Goal: Download file/media

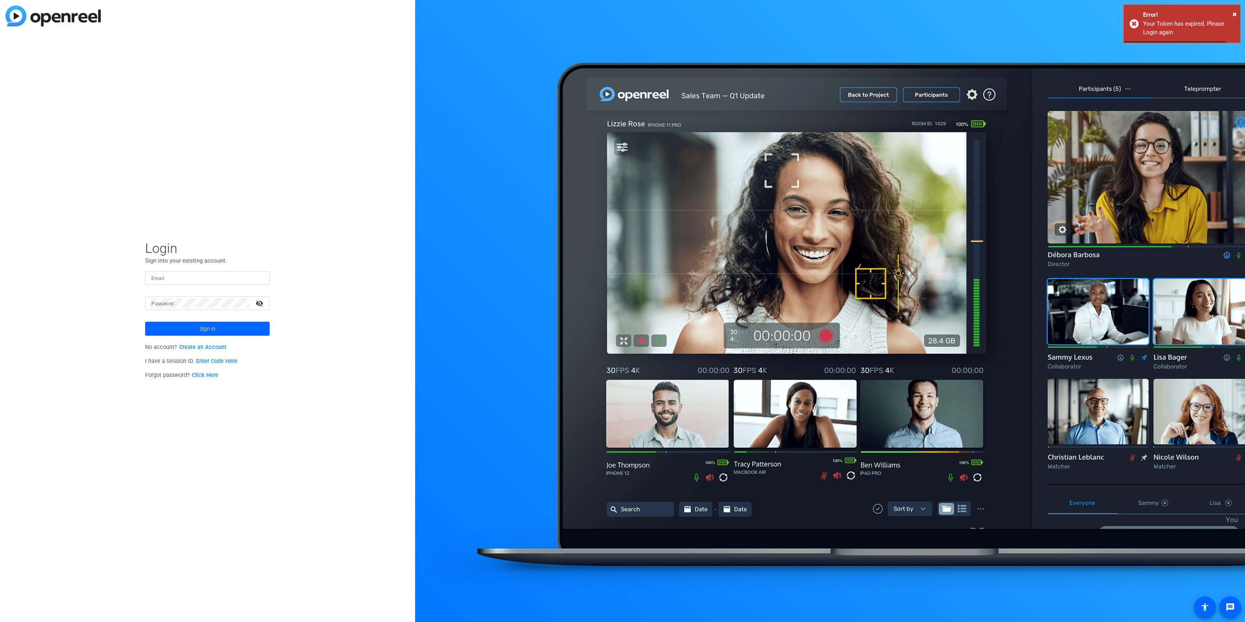
type input "[EMAIL_ADDRESS][DOMAIN_NAME]"
click at [260, 327] on span at bounding box center [207, 329] width 125 height 19
click at [262, 300] on mat-icon "visibility_off" at bounding box center [260, 303] width 19 height 11
click at [145, 322] on button "Sign in" at bounding box center [207, 329] width 125 height 14
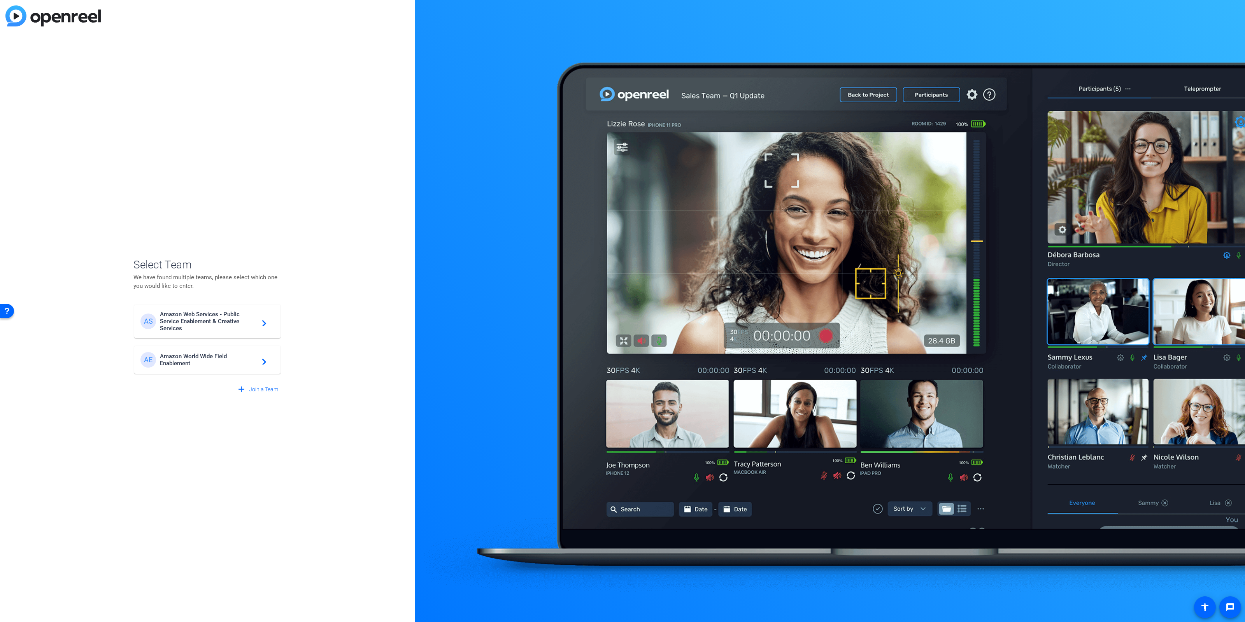
click at [180, 365] on span "Amazon World Wide Field Enablement" at bounding box center [208, 360] width 97 height 14
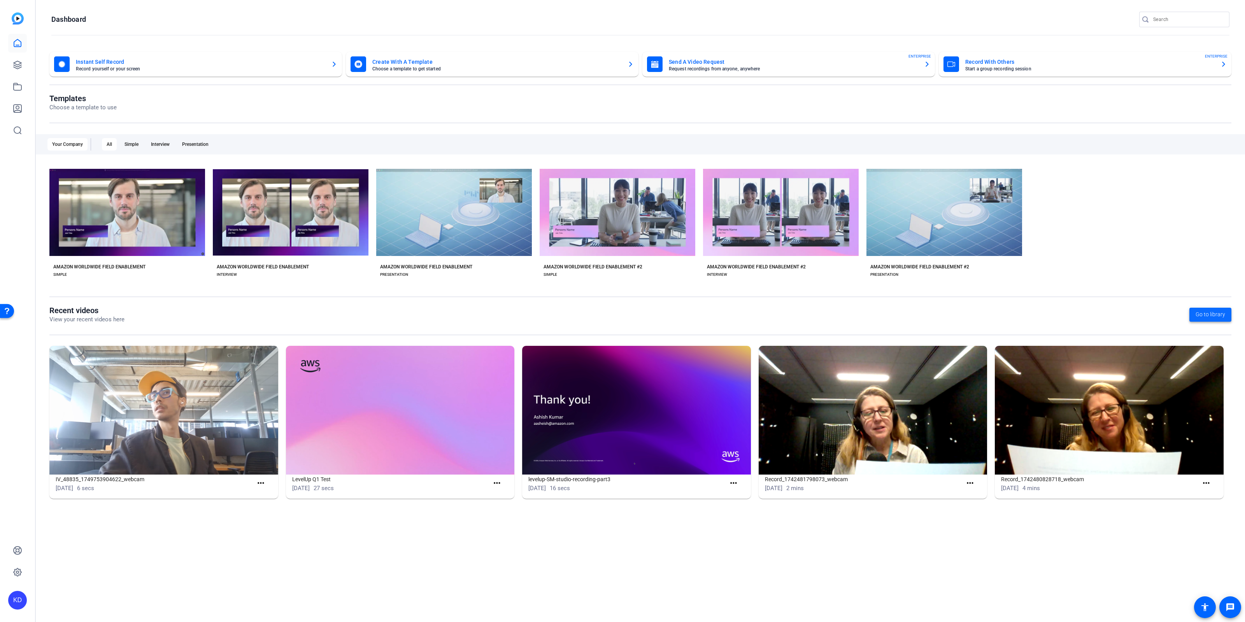
click at [1225, 314] on span "Go to library" at bounding box center [1211, 315] width 30 height 8
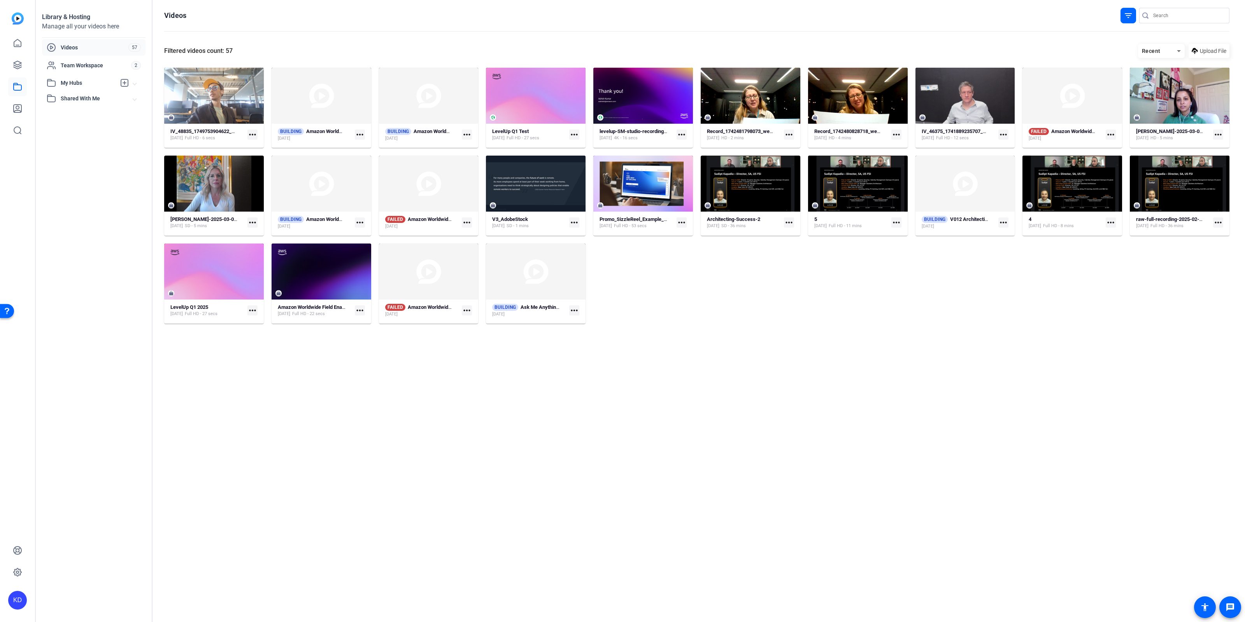
click at [1177, 49] on icon at bounding box center [1178, 50] width 9 height 9
click at [1079, 49] on div at bounding box center [622, 311] width 1245 height 622
click at [89, 48] on span "Videos" at bounding box center [95, 48] width 68 height 8
click at [19, 70] on link at bounding box center [17, 65] width 19 height 19
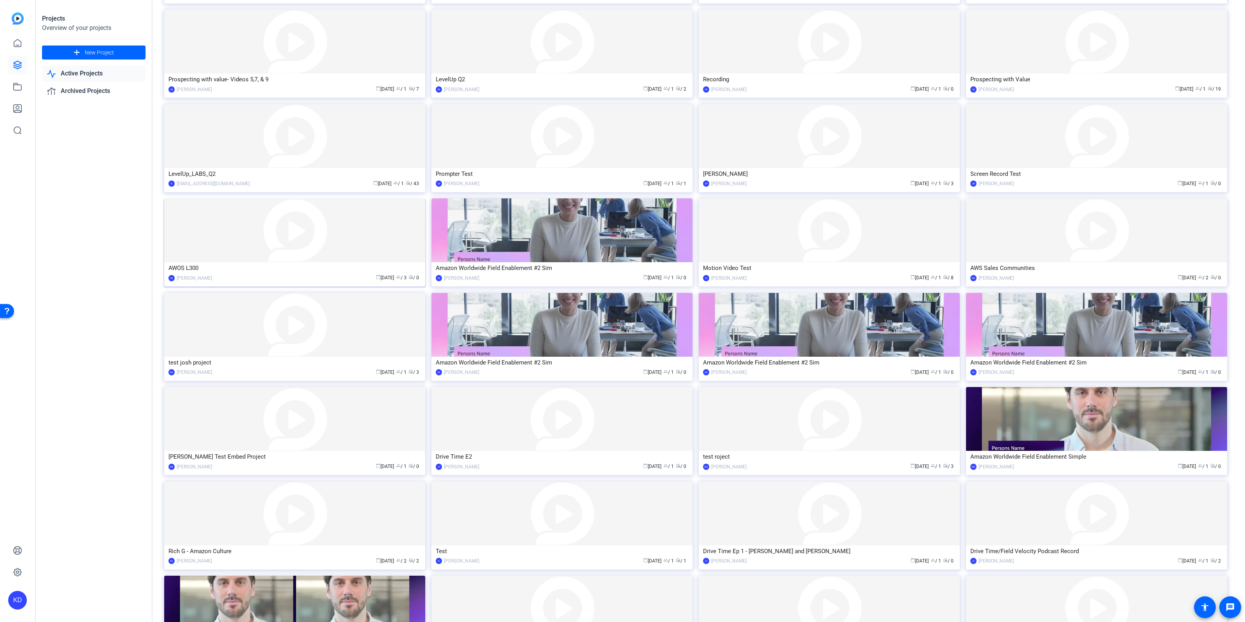
scroll to position [411, 0]
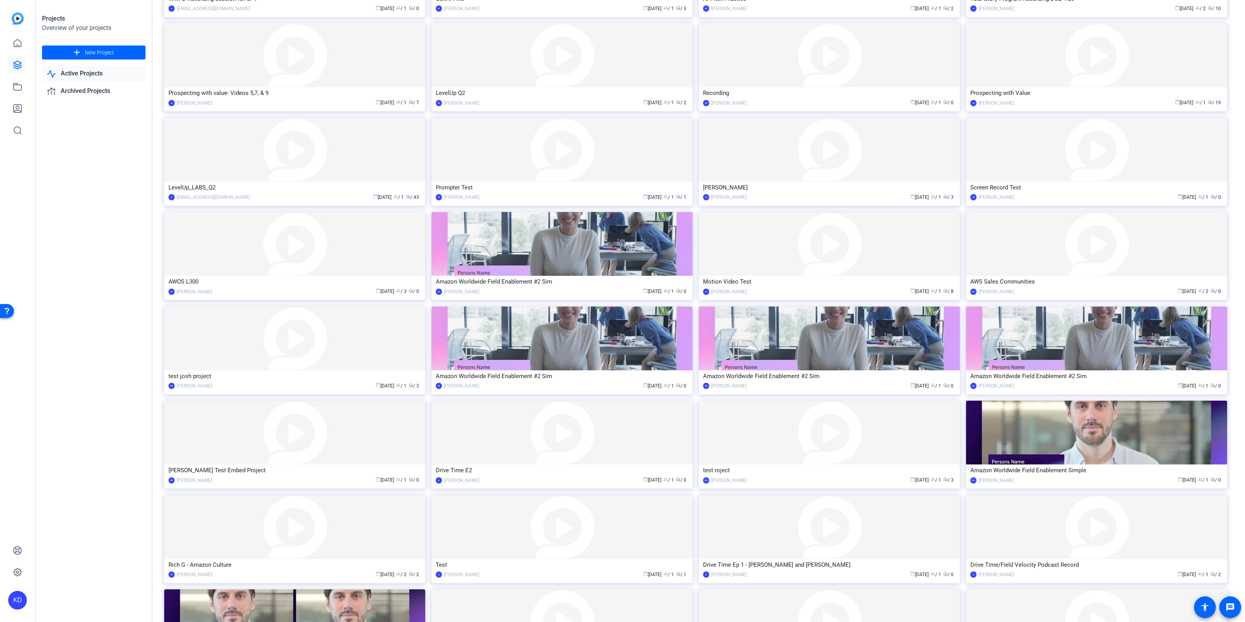
click at [74, 73] on link "Active Projects" at bounding box center [94, 74] width 104 height 16
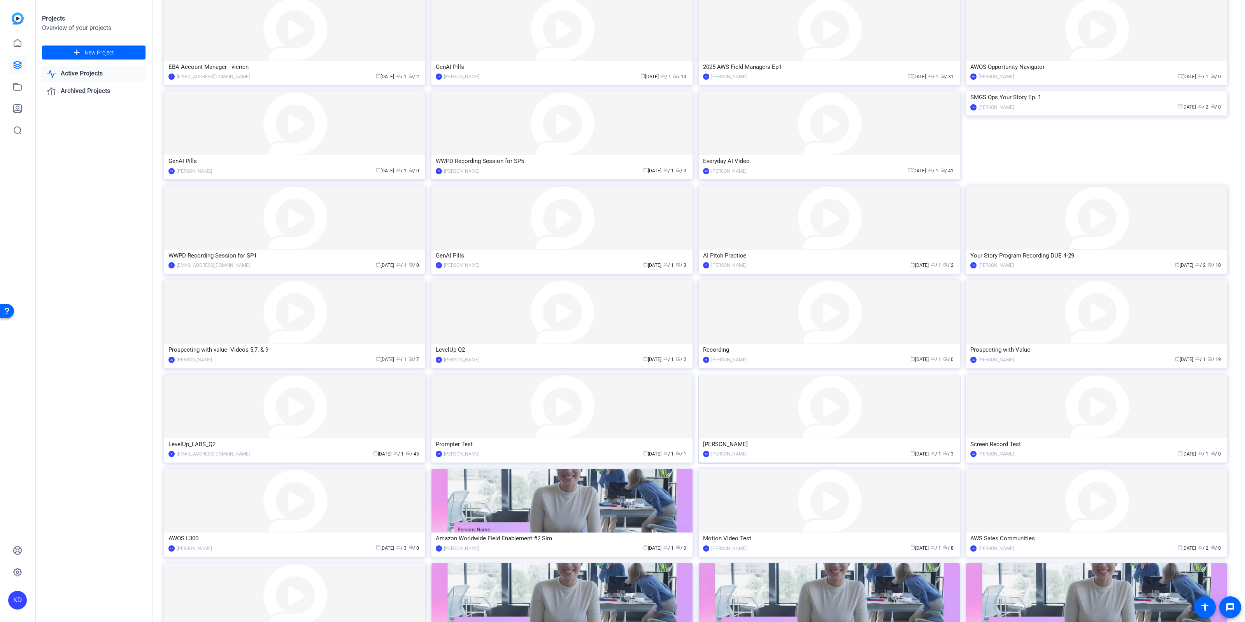
scroll to position [0, 0]
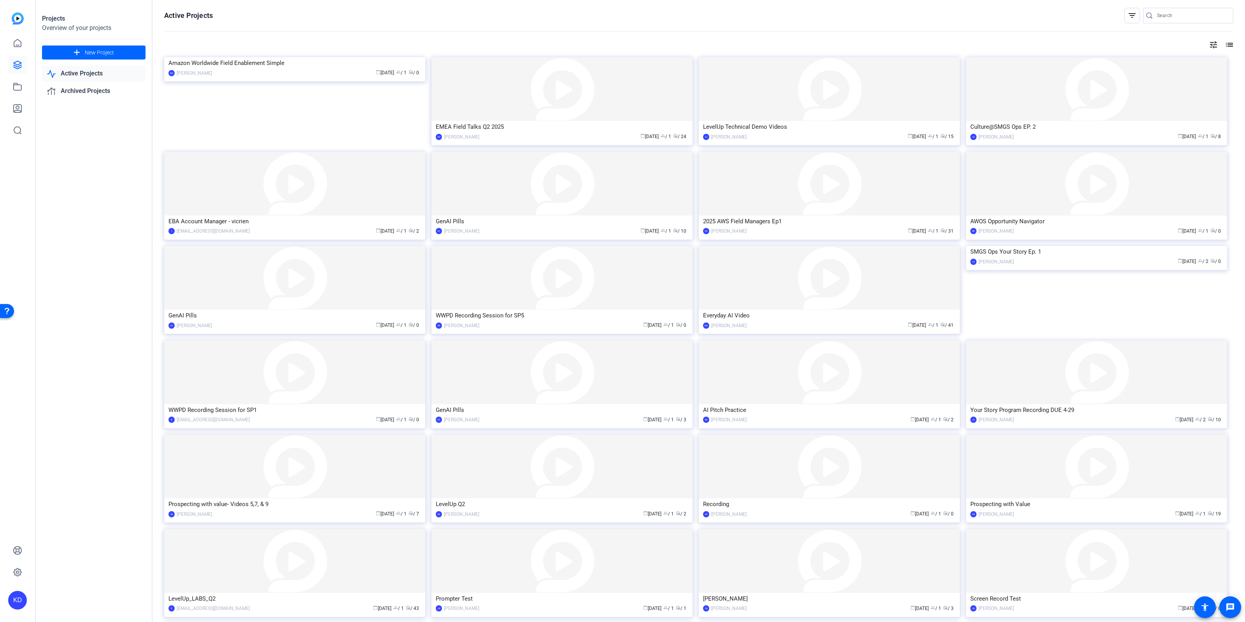
click at [1131, 14] on mat-icon "filter_list" at bounding box center [1132, 15] width 9 height 9
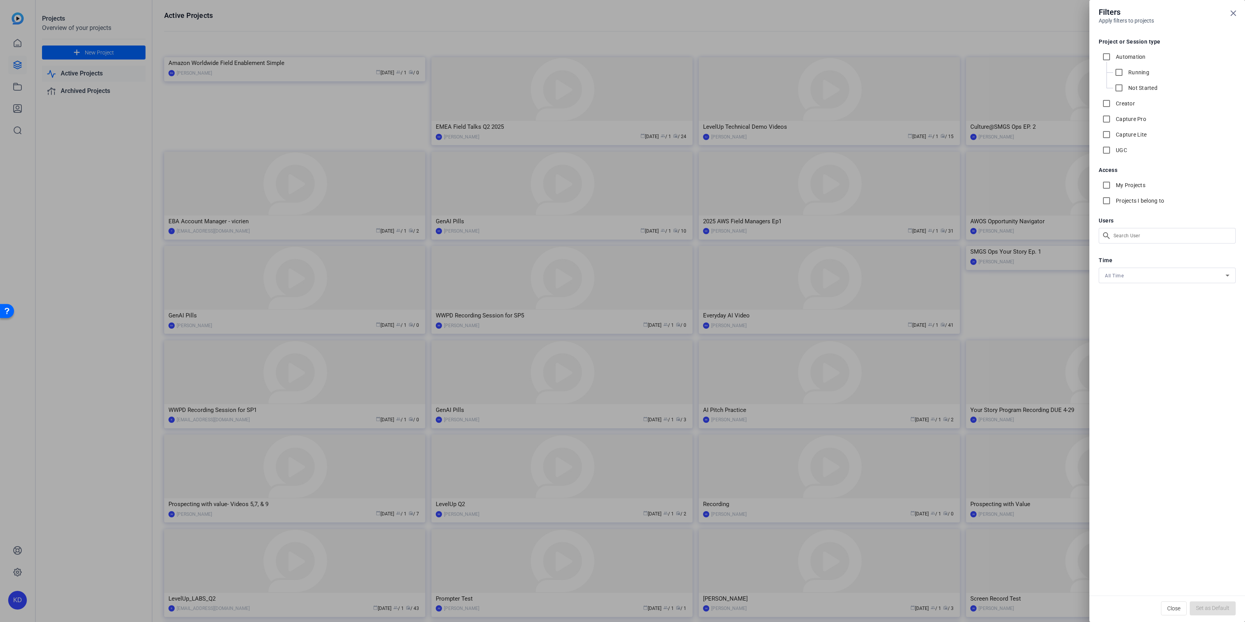
click at [1052, 17] on div at bounding box center [622, 311] width 1245 height 622
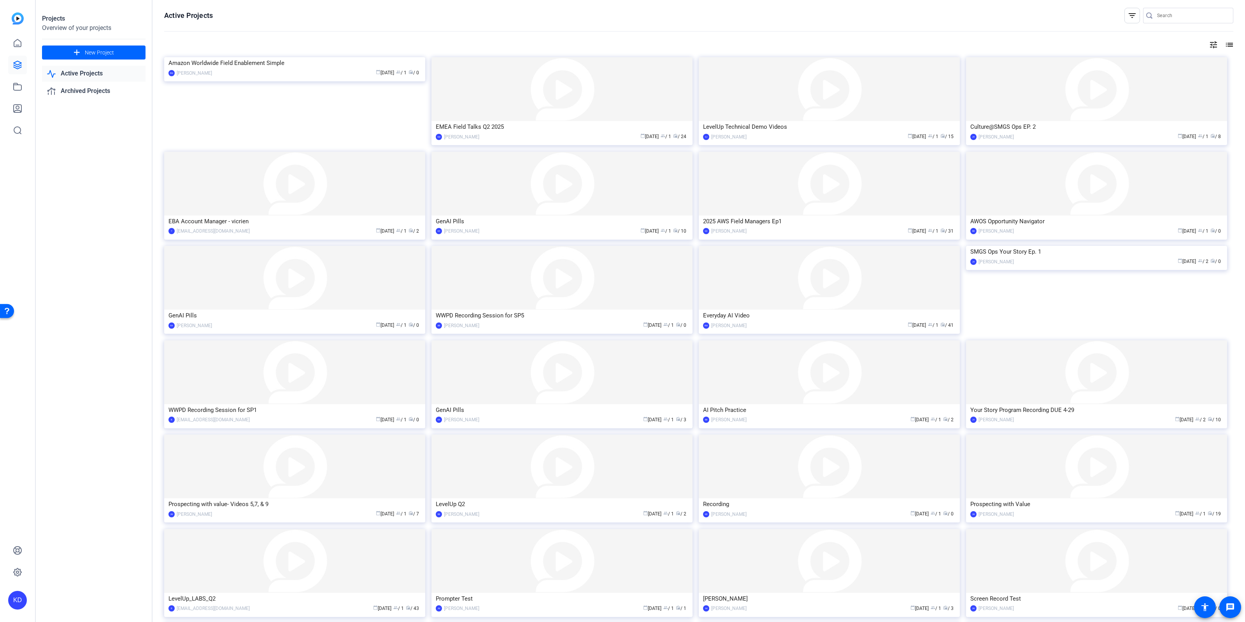
click at [1231, 45] on mat-icon "list" at bounding box center [1228, 44] width 9 height 9
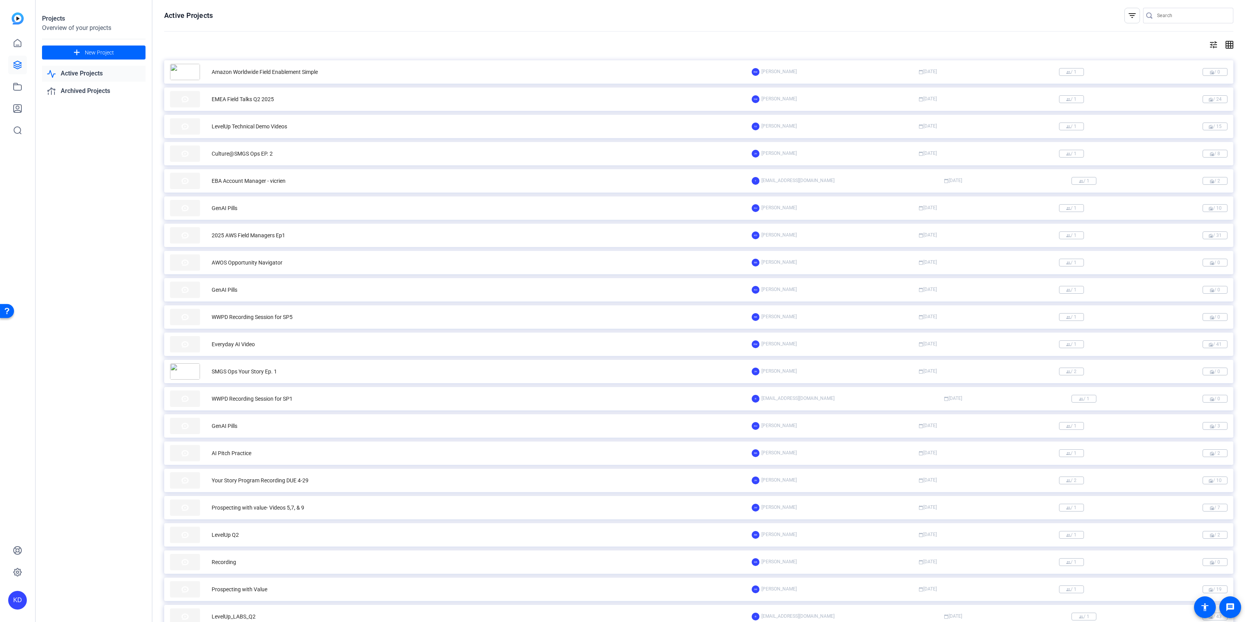
click at [258, 235] on div "2025 AWS Field Managers Ep1" at bounding box center [249, 236] width 74 height 8
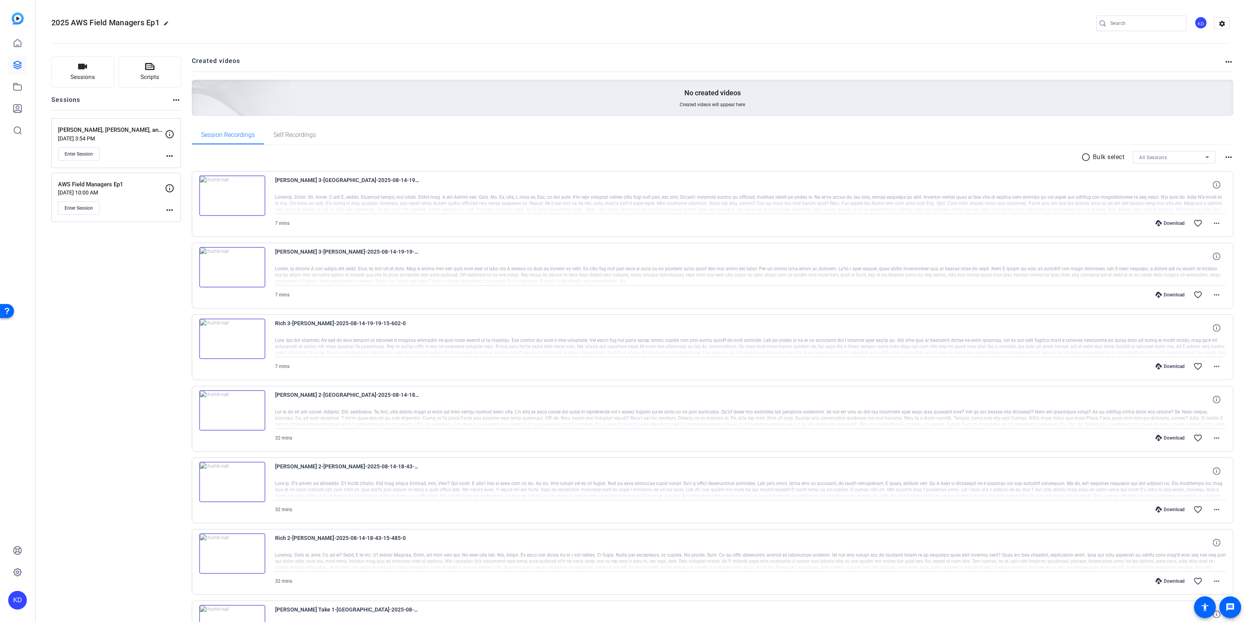
click at [1174, 223] on div "Download" at bounding box center [1170, 223] width 37 height 6
click at [1218, 225] on mat-icon "more_horiz" at bounding box center [1216, 223] width 9 height 9
click at [1192, 258] on span "Download MP4" at bounding box center [1196, 258] width 47 height 9
click at [1216, 295] on mat-icon "more_horiz" at bounding box center [1216, 294] width 9 height 9
click at [1200, 330] on span "Download MP4" at bounding box center [1196, 329] width 47 height 9
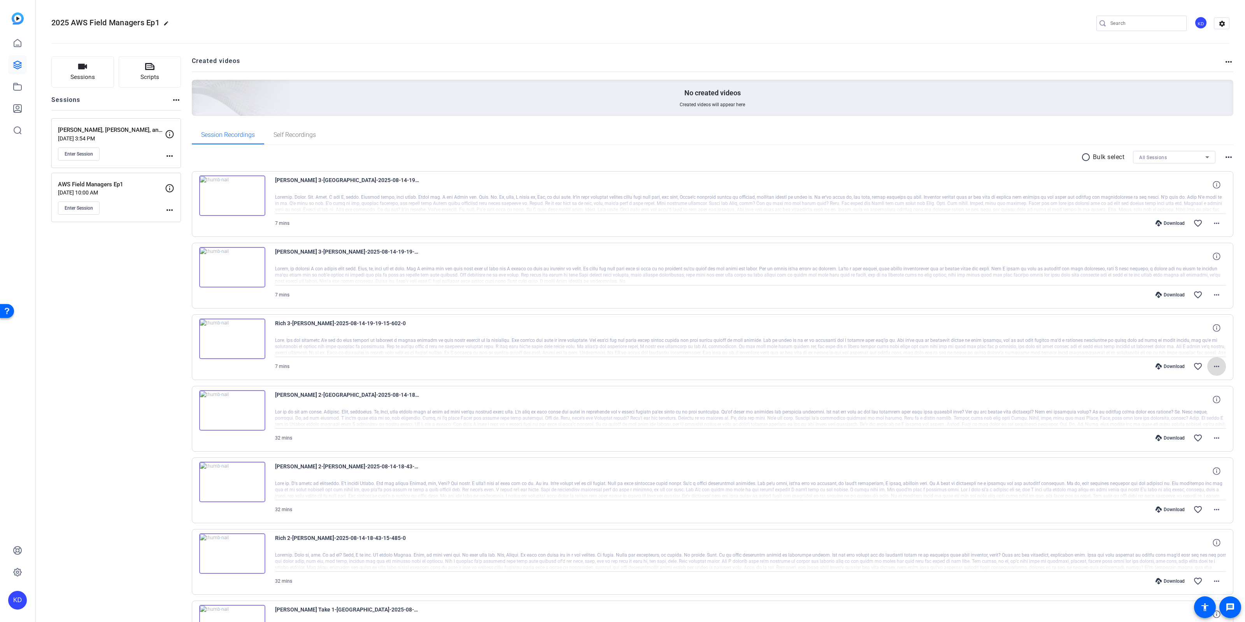
click at [1218, 366] on mat-icon "more_horiz" at bounding box center [1216, 366] width 9 height 9
click at [1201, 402] on span "Download MP4" at bounding box center [1196, 401] width 47 height 9
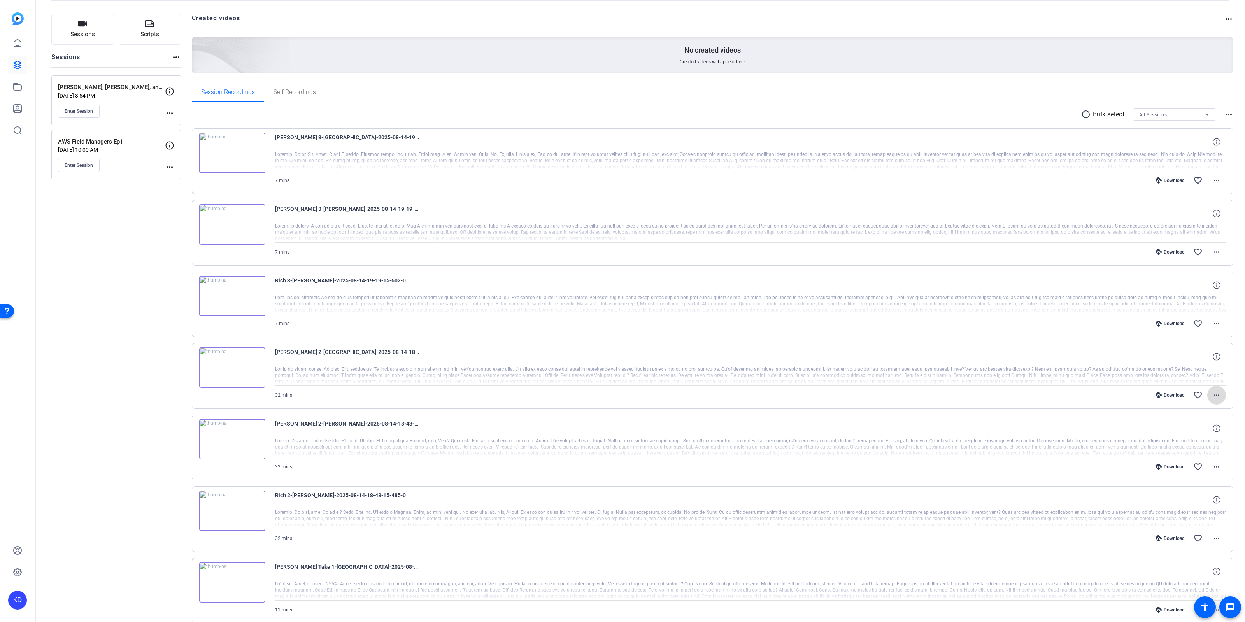
click at [1218, 392] on mat-icon "more_horiz" at bounding box center [1216, 395] width 9 height 9
click at [1199, 427] on span "Download MP4" at bounding box center [1196, 429] width 47 height 9
click at [1219, 466] on mat-icon "more_horiz" at bounding box center [1216, 466] width 9 height 9
click at [1202, 502] on span "Download MP4" at bounding box center [1196, 501] width 47 height 9
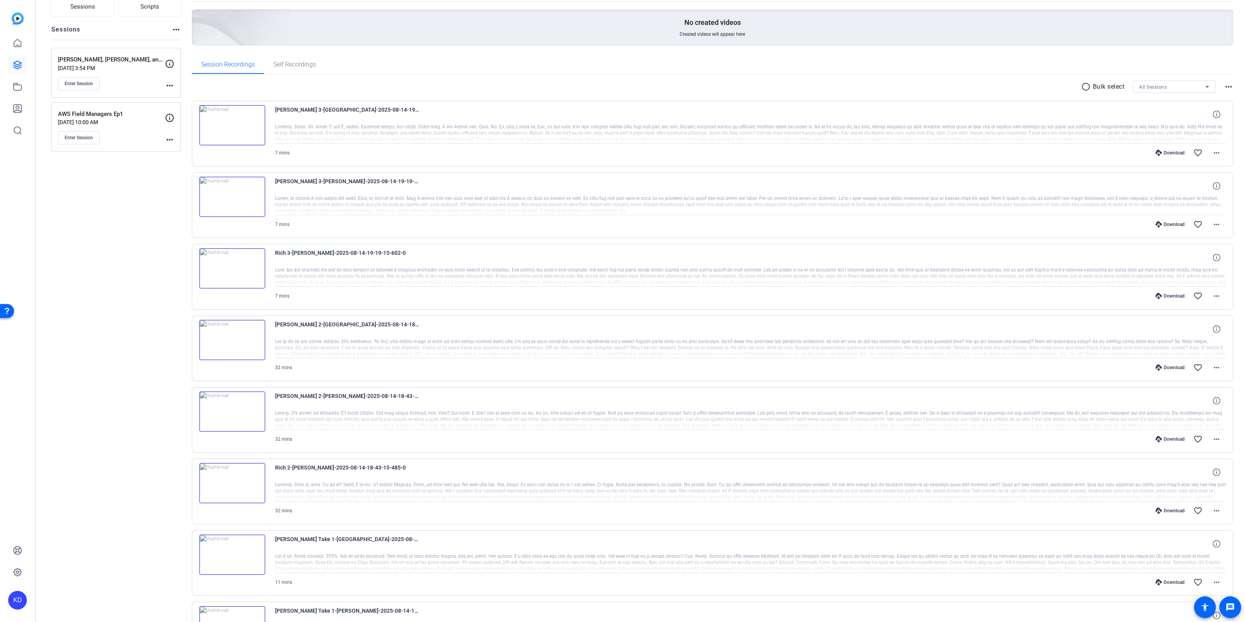
scroll to position [86, 0]
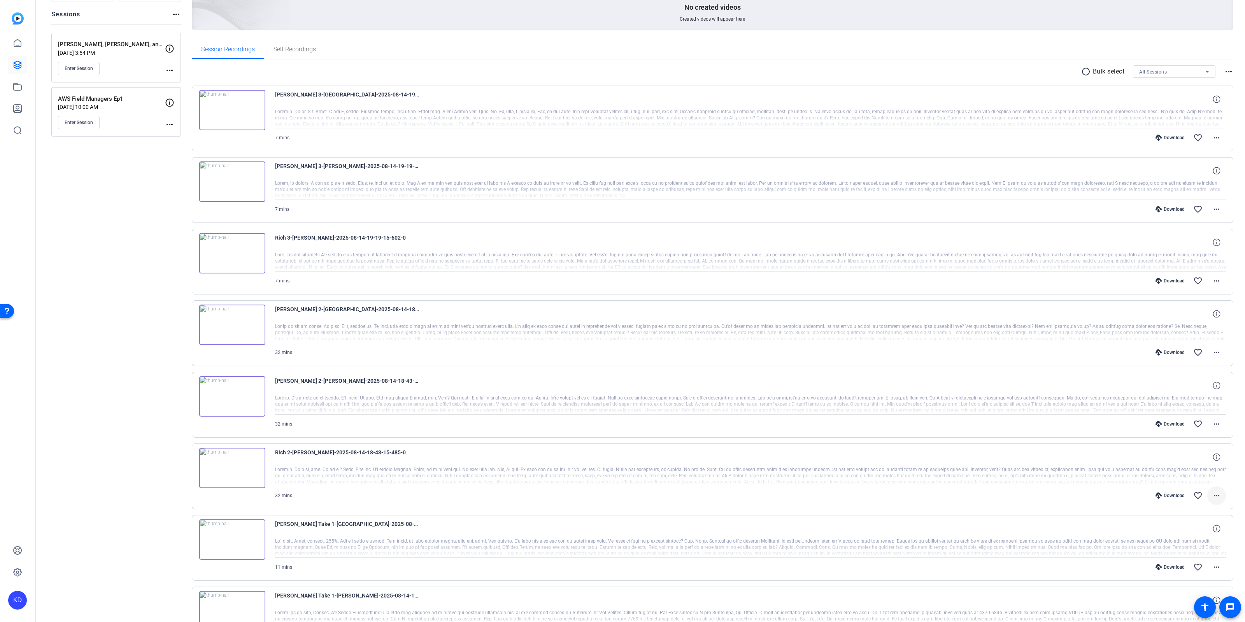
click at [1218, 492] on mat-icon "more_horiz" at bounding box center [1216, 495] width 9 height 9
click at [1207, 529] on span "Download MP4" at bounding box center [1196, 529] width 47 height 9
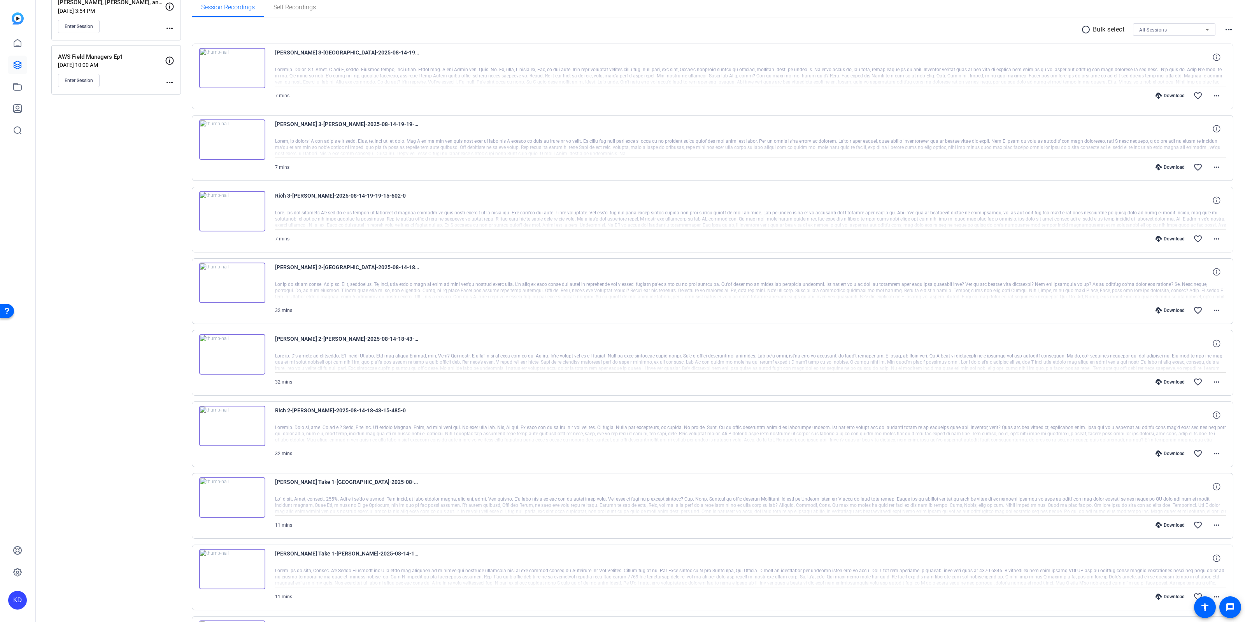
scroll to position [128, 0]
click at [1216, 523] on mat-icon "more_horiz" at bounding box center [1216, 524] width 9 height 9
click at [1210, 451] on span "Download MP4" at bounding box center [1196, 448] width 47 height 9
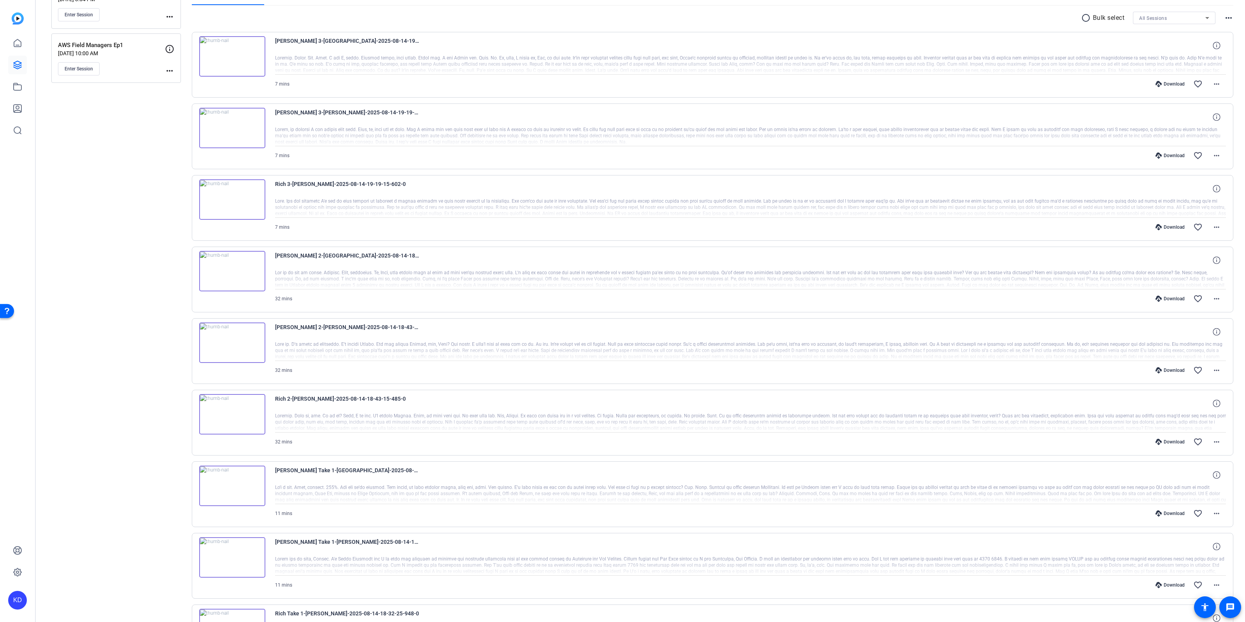
scroll to position [171, 0]
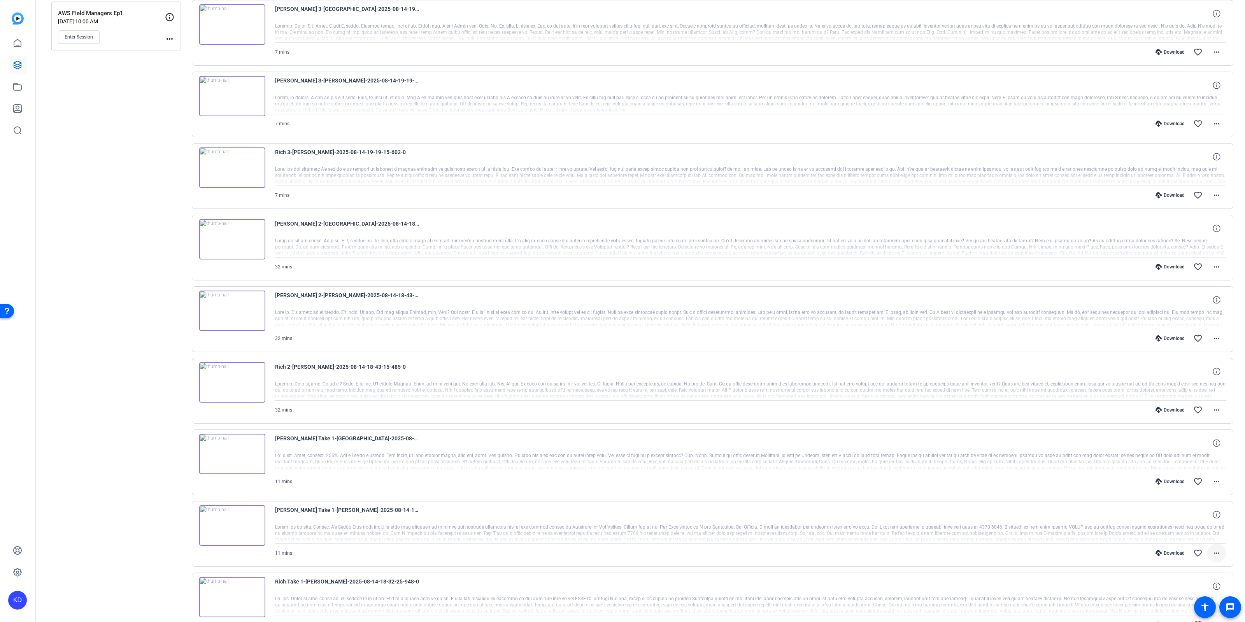
click at [1219, 555] on mat-icon "more_horiz" at bounding box center [1216, 553] width 9 height 9
click at [1204, 476] on span "Download MP4" at bounding box center [1196, 476] width 47 height 9
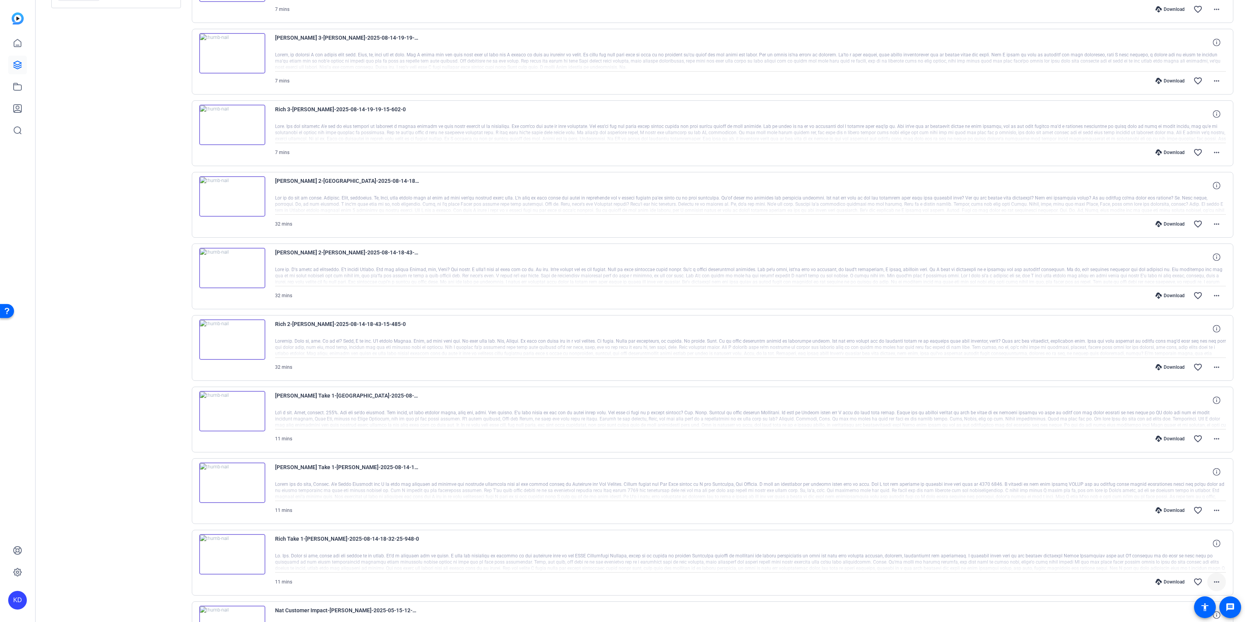
click at [1217, 581] on mat-icon "more_horiz" at bounding box center [1216, 582] width 9 height 9
click at [1196, 507] on span "Download MP4" at bounding box center [1196, 505] width 47 height 9
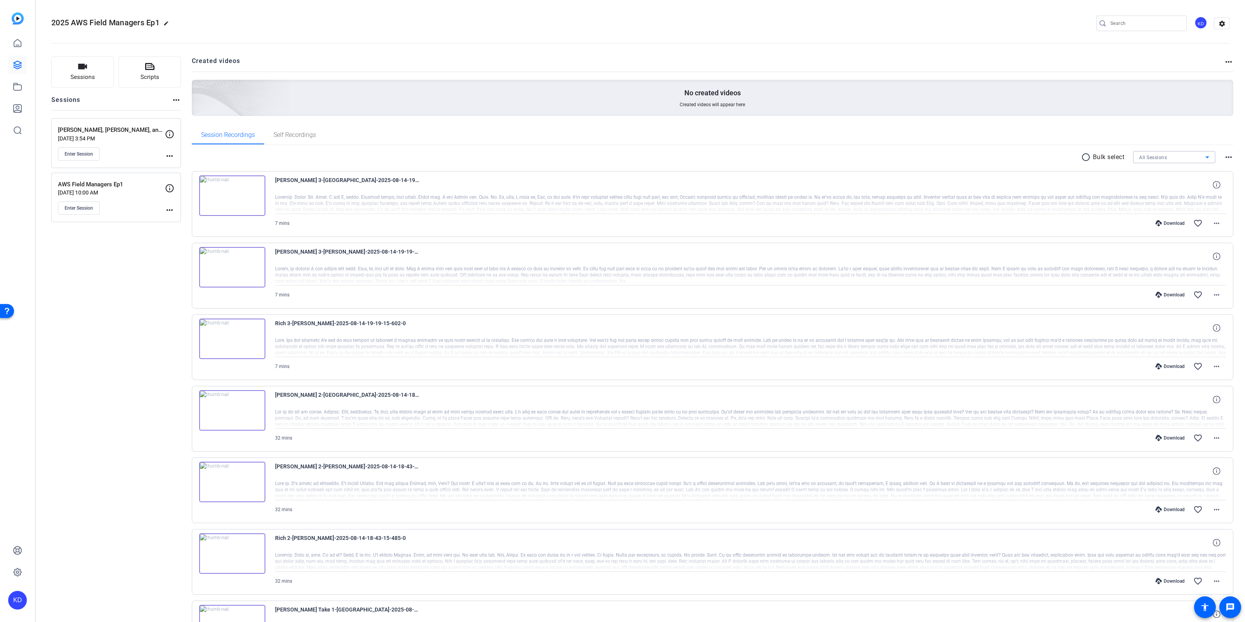
click at [1196, 156] on div "All Sessions" at bounding box center [1172, 158] width 66 height 10
click at [1166, 188] on span "[PERSON_NAME], [PERSON_NAME], and [PERSON_NAME] Filming [DATE] 6pm eastern" at bounding box center [1174, 185] width 70 height 9
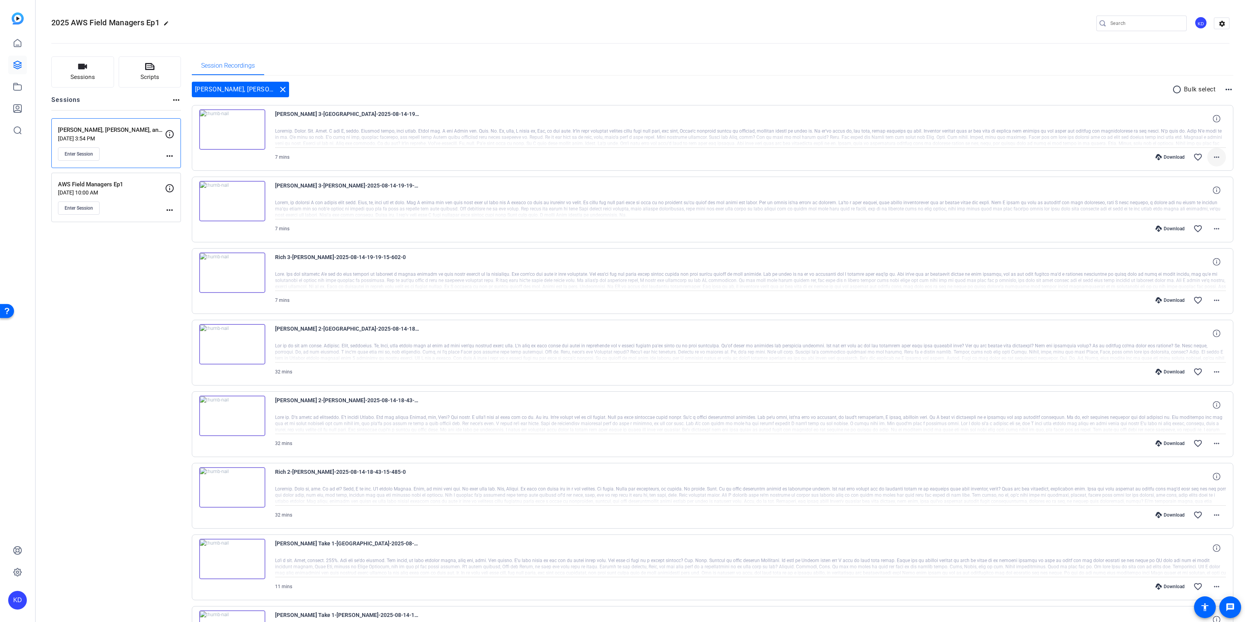
click at [1220, 155] on mat-icon "more_horiz" at bounding box center [1216, 157] width 9 height 9
click at [1173, 233] on button "Download Transcript" at bounding box center [1196, 231] width 59 height 10
click at [1219, 229] on mat-icon "more_horiz" at bounding box center [1216, 228] width 9 height 9
click at [1210, 299] on span "Download Transcript" at bounding box center [1196, 302] width 47 height 9
click at [1213, 298] on mat-icon "more_horiz" at bounding box center [1216, 300] width 9 height 9
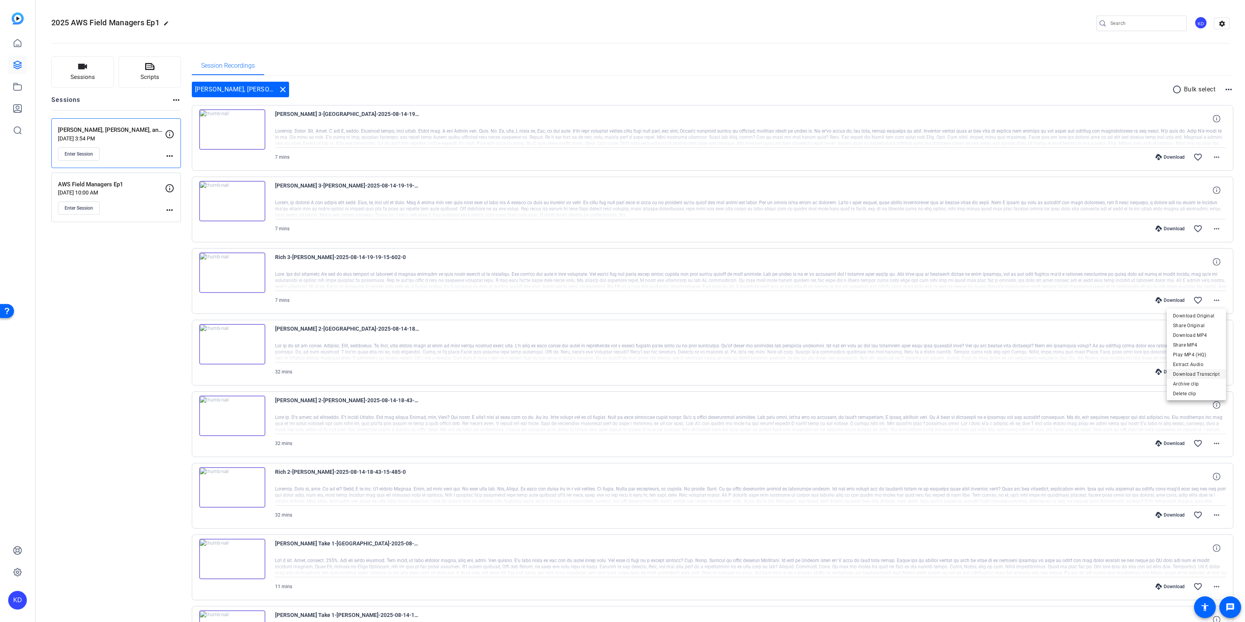
click at [1196, 377] on span "Download Transcript" at bounding box center [1196, 374] width 47 height 9
click at [1221, 367] on mat-icon "more_horiz" at bounding box center [1216, 371] width 9 height 9
click at [1221, 374] on mat-icon "more_horiz" at bounding box center [1216, 371] width 9 height 9
click at [1219, 373] on mat-icon "more_horiz" at bounding box center [1216, 371] width 9 height 9
click at [1204, 443] on span "Download Transcript" at bounding box center [1196, 445] width 47 height 9
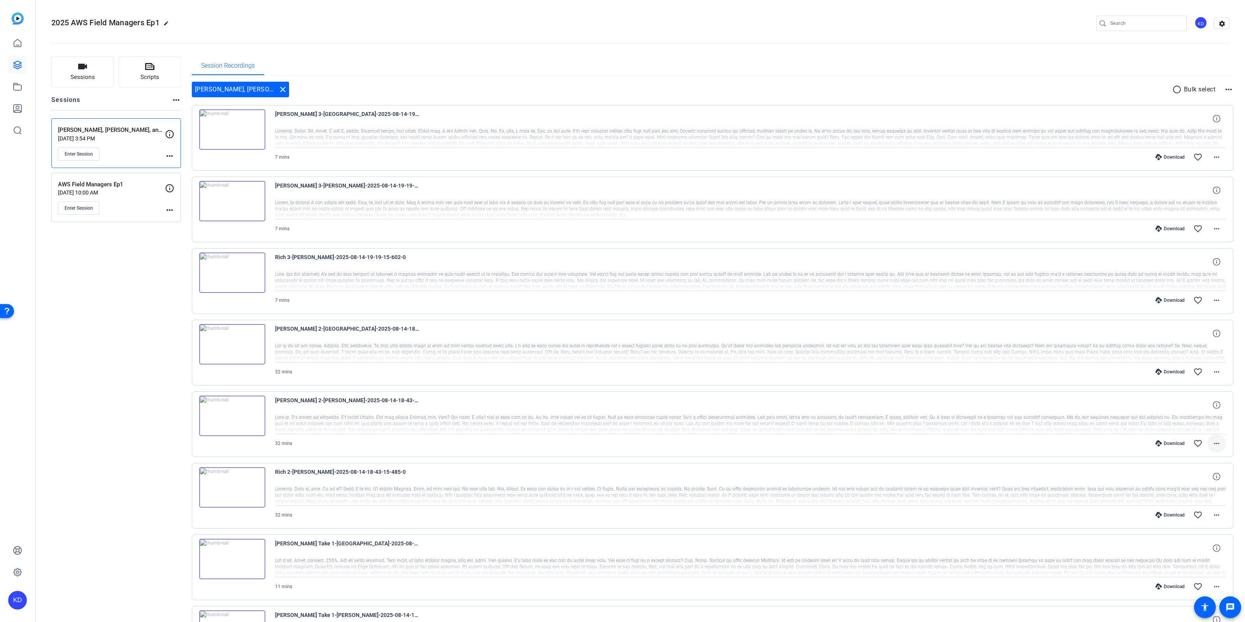
click at [1215, 444] on mat-icon "more_horiz" at bounding box center [1216, 443] width 9 height 9
click at [1210, 514] on span "Download Transcript" at bounding box center [1196, 517] width 47 height 9
click at [1212, 513] on span at bounding box center [1217, 515] width 19 height 19
click at [1204, 587] on span "Download Transcript" at bounding box center [1196, 588] width 47 height 9
click at [1215, 583] on mat-icon "more_horiz" at bounding box center [1216, 586] width 9 height 9
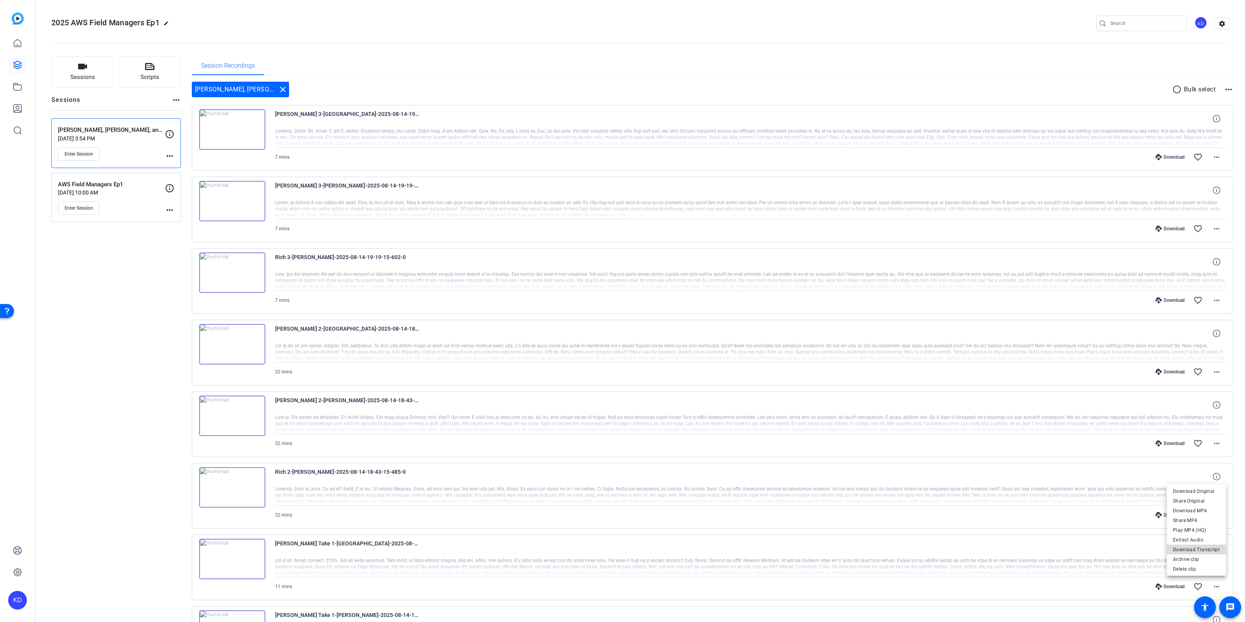
click at [1206, 551] on span "Download Transcript" at bounding box center [1196, 549] width 47 height 9
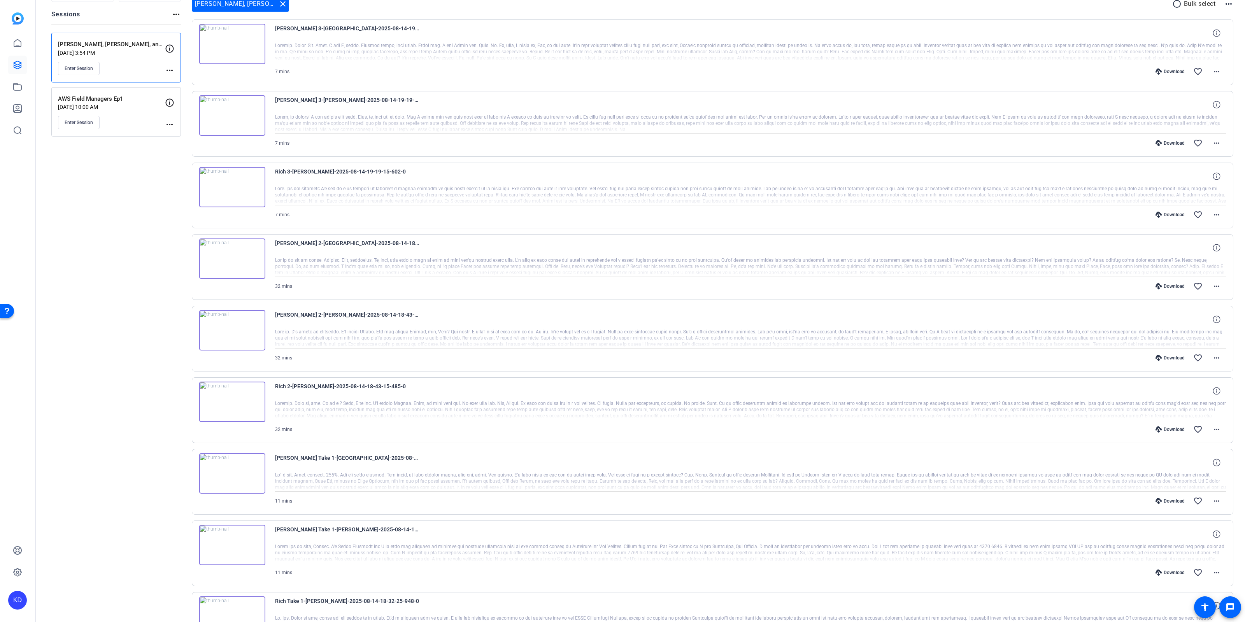
scroll to position [128, 0]
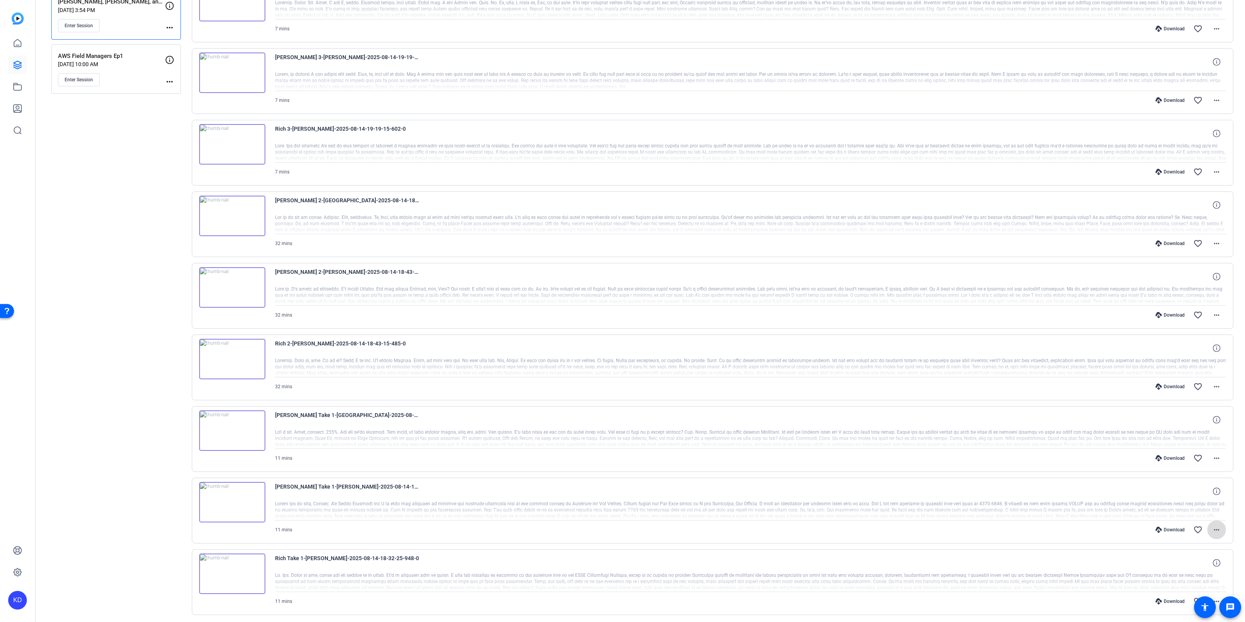
click at [1211, 532] on span at bounding box center [1217, 530] width 19 height 19
click at [1204, 493] on span "Download Transcript" at bounding box center [1196, 492] width 47 height 9
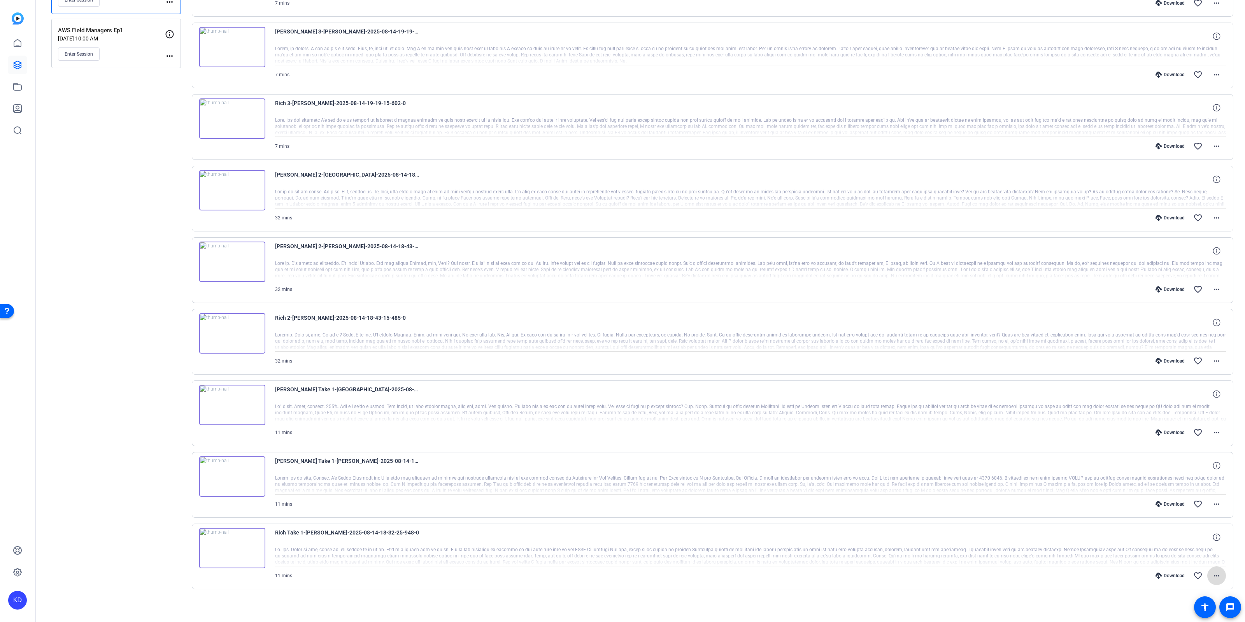
click at [1219, 575] on mat-icon "more_horiz" at bounding box center [1216, 575] width 9 height 9
click at [1200, 536] on span "Download Transcript" at bounding box center [1196, 538] width 47 height 9
